Goal: Book appointment/travel/reservation

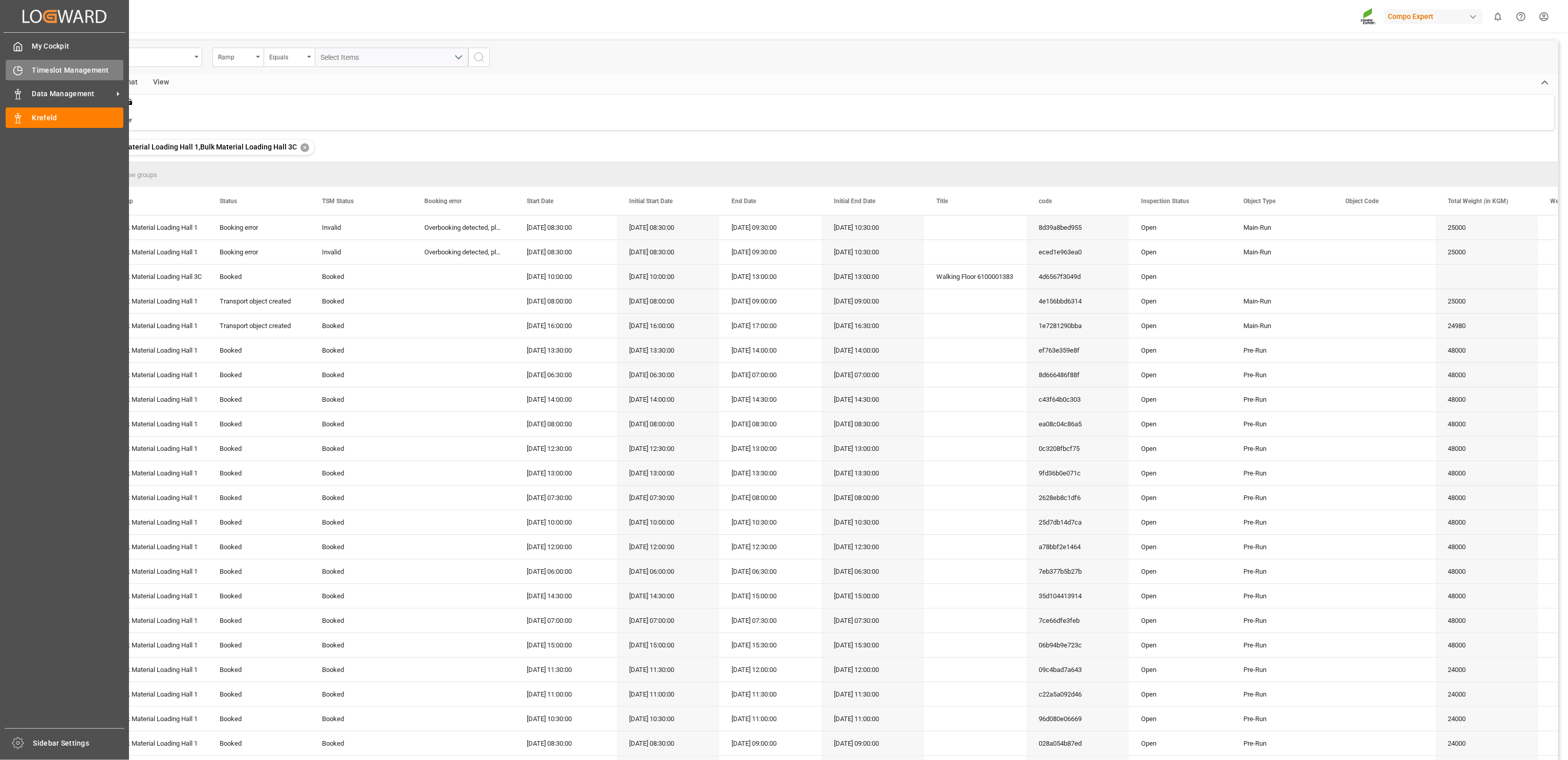
click at [44, 61] on div "Timeslot Management Timeslot Management" at bounding box center [64, 69] width 117 height 20
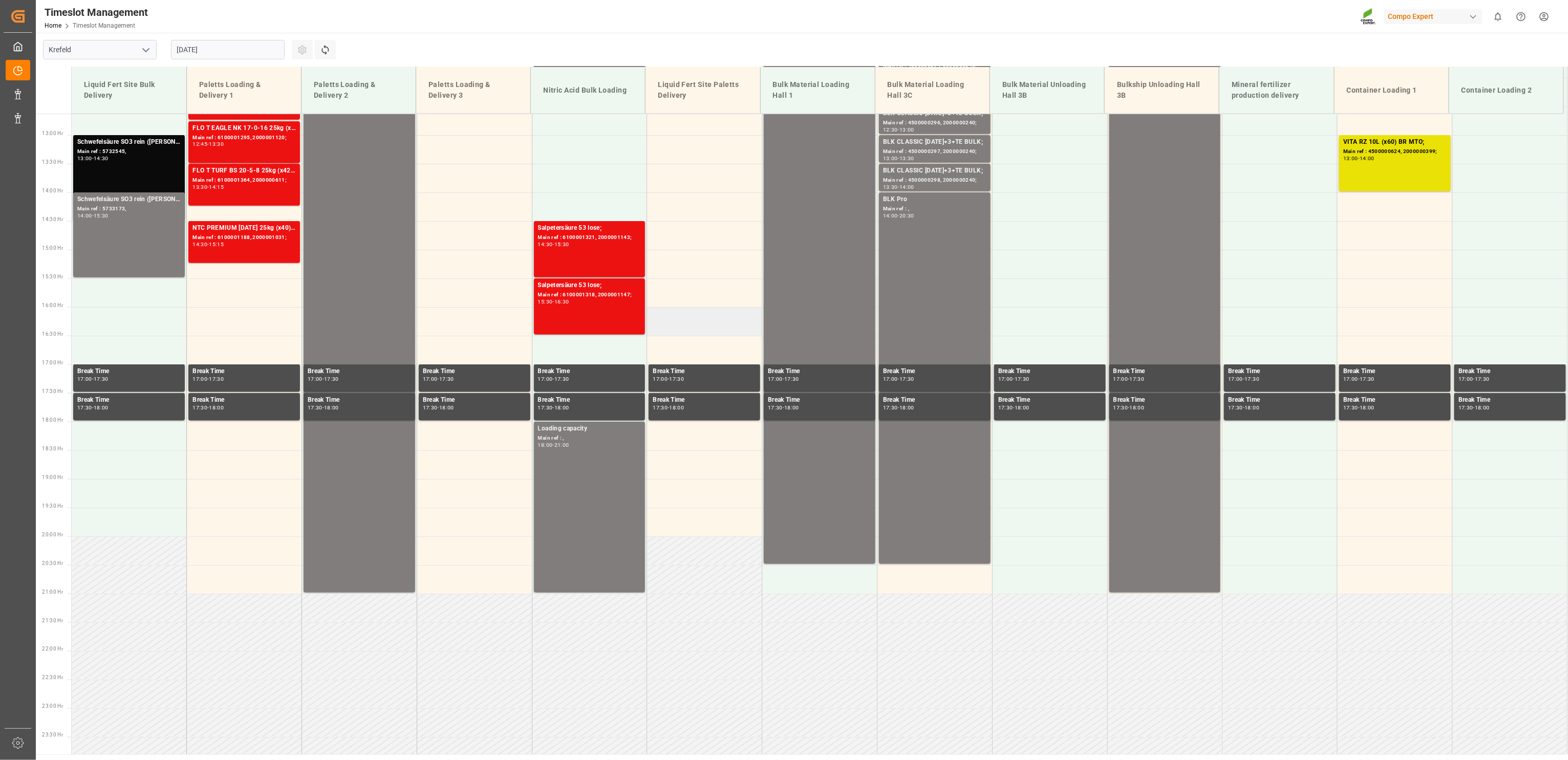
scroll to position [734, 0]
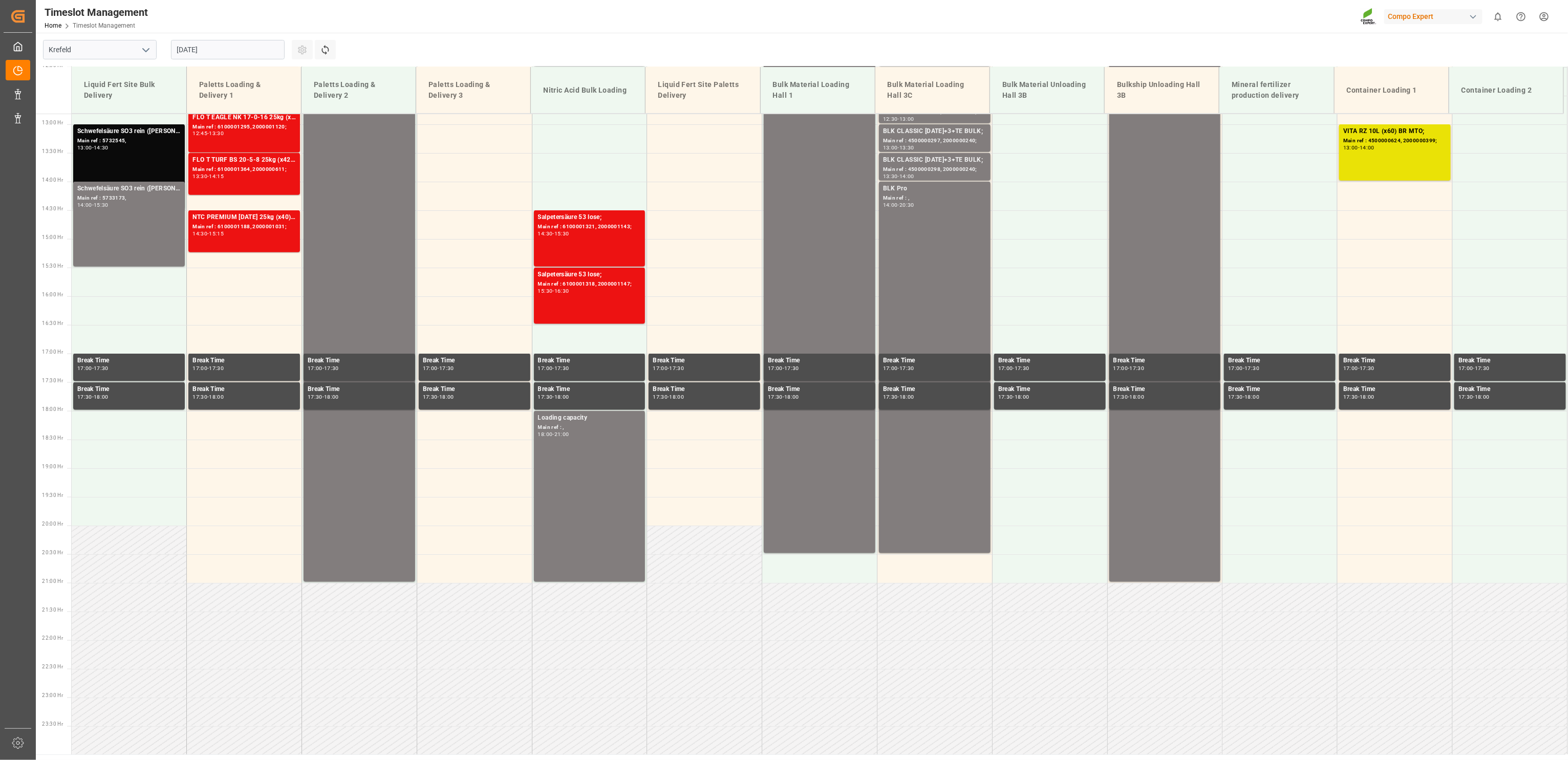
click at [220, 44] on input "[DATE]" at bounding box center [228, 50] width 114 height 19
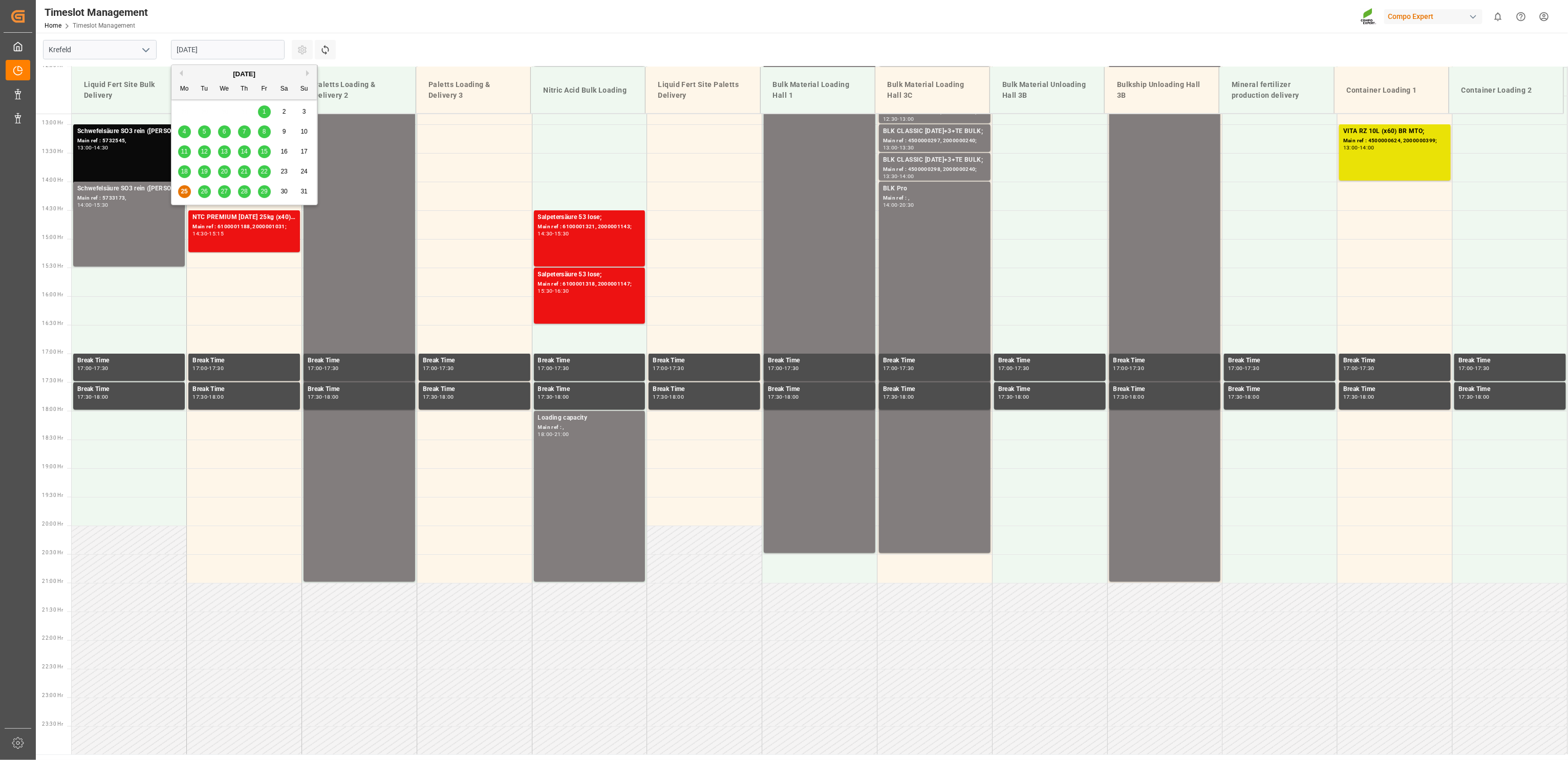
click at [207, 172] on span "19" at bounding box center [204, 172] width 7 height 7
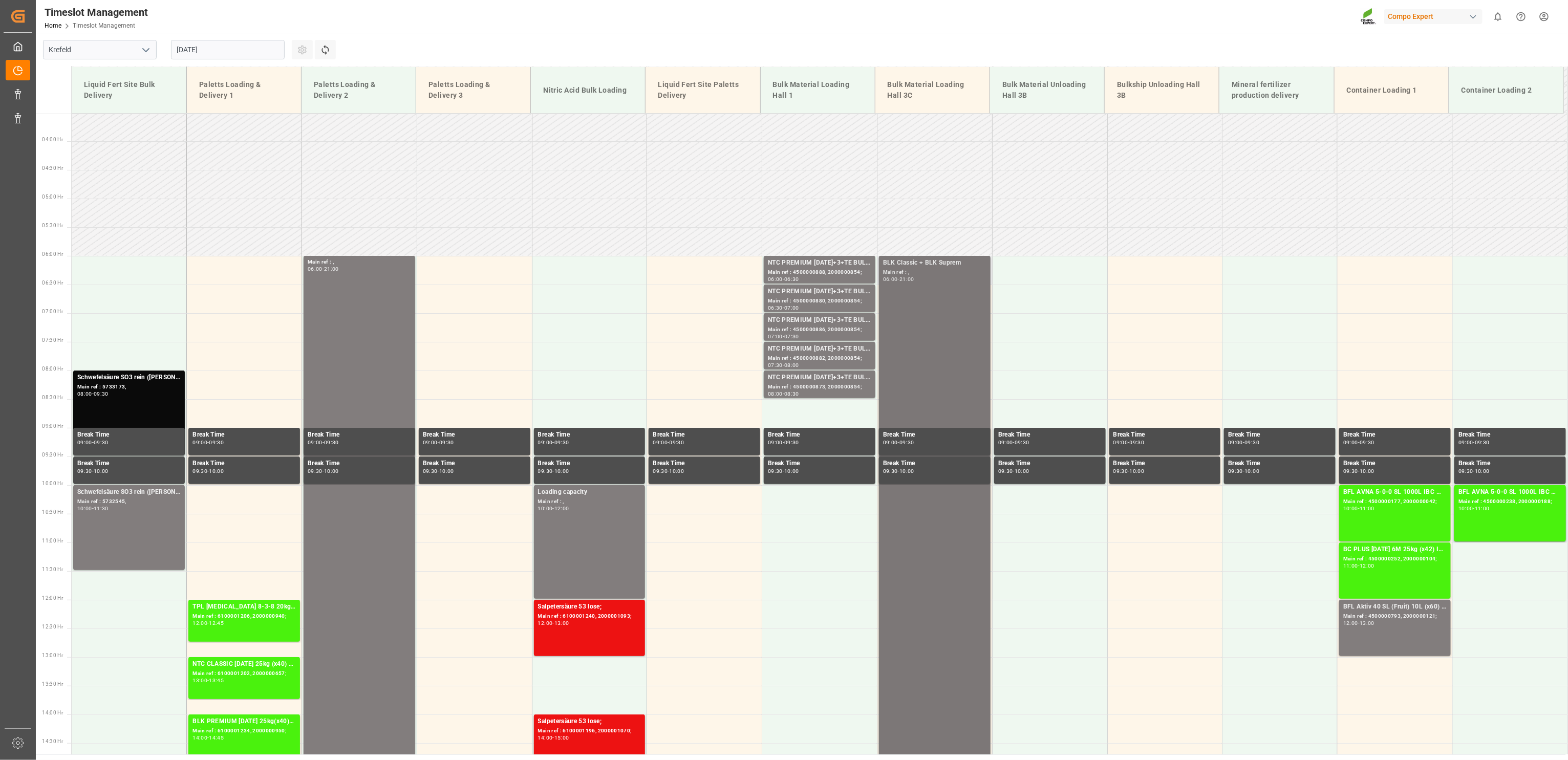
scroll to position [197, 0]
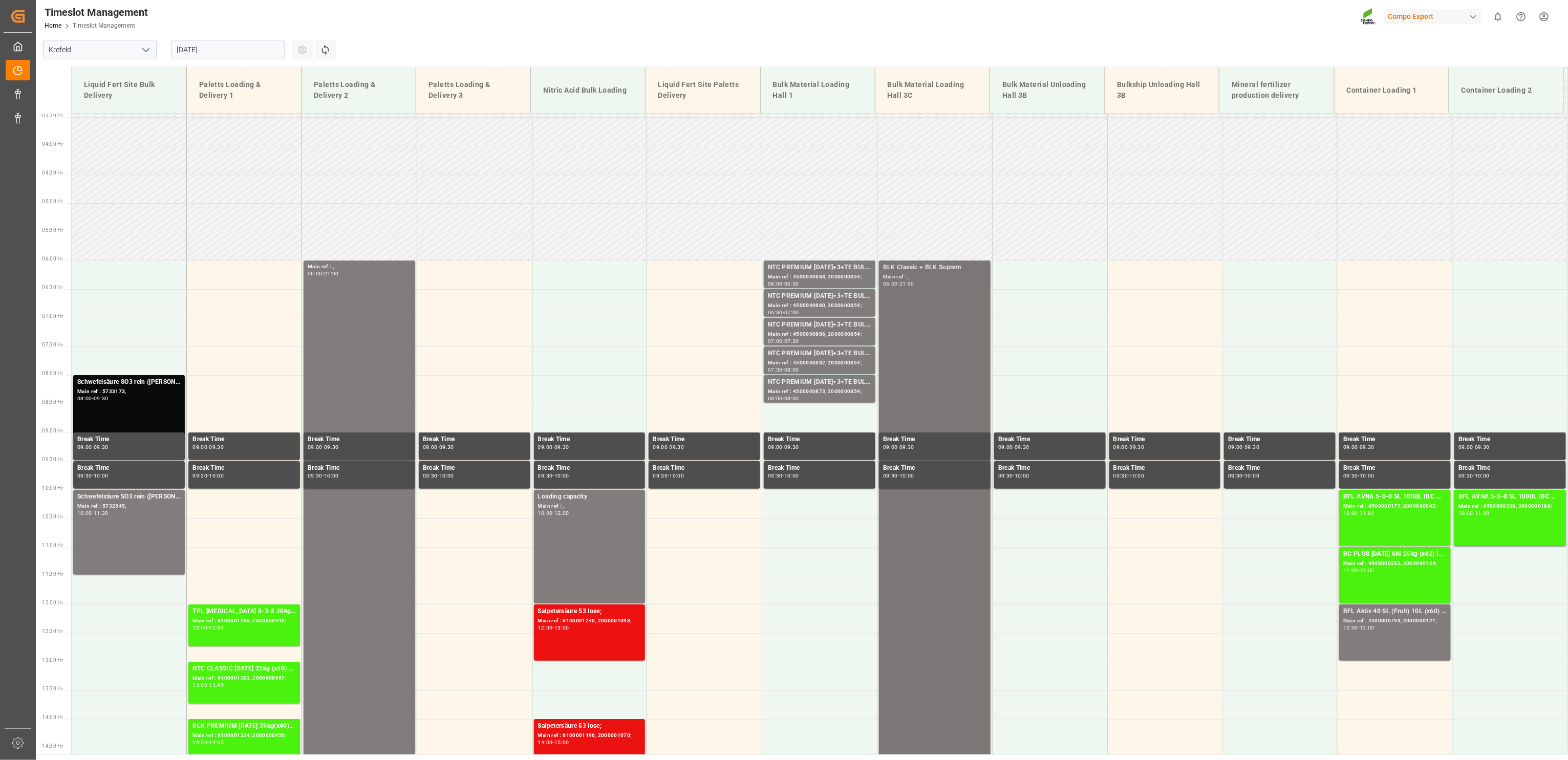
click at [975, 293] on div "BLK Classic + BLK Suprem Main ref : , 06:00 - 21:00" at bounding box center [935, 689] width 103 height 854
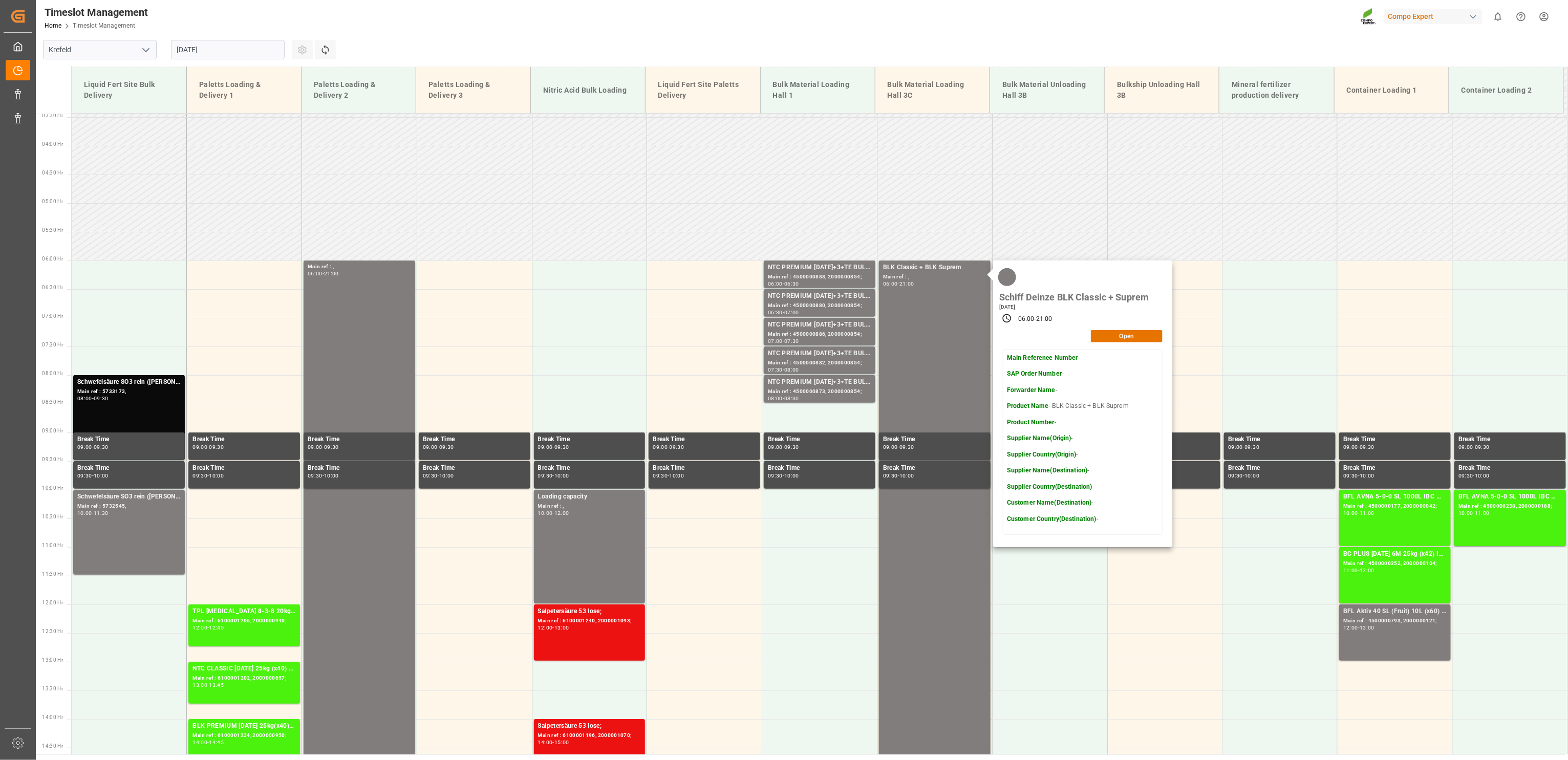
click at [1122, 347] on div "Schiff Deinze BLK Classic + Suprem [DATE] 06:00 - 21:00 Open Main Reference Num…" at bounding box center [1083, 403] width 179 height 287
